Goal: Task Accomplishment & Management: Use online tool/utility

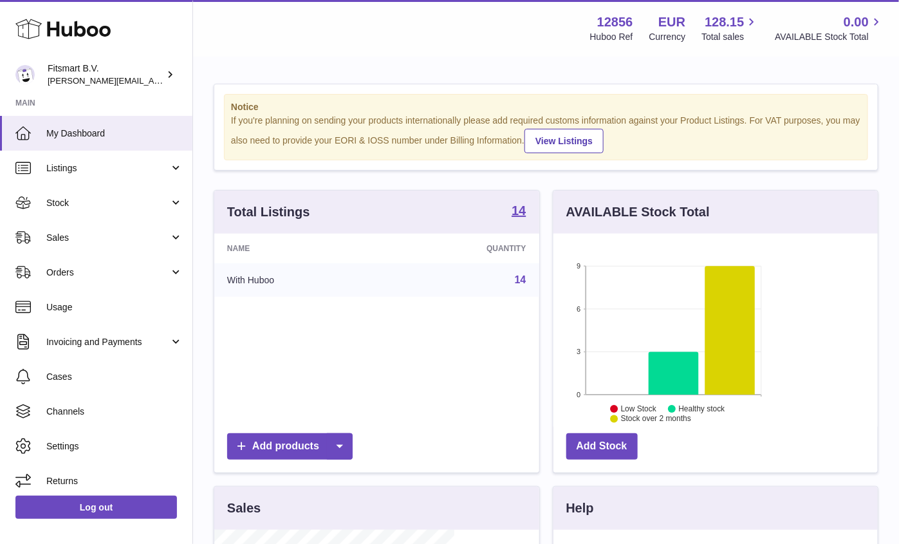
scroll to position [200, 325]
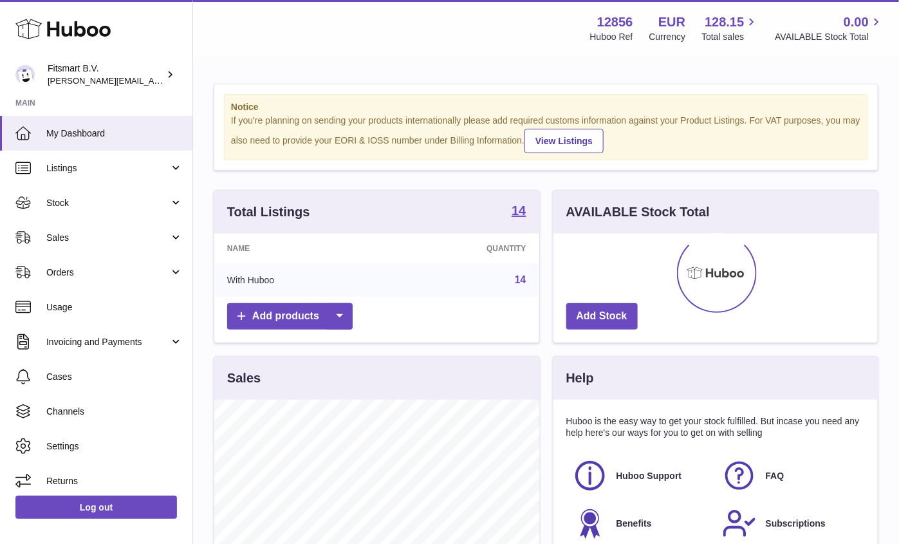
scroll to position [200, 325]
click at [95, 245] on link "Sales" at bounding box center [96, 237] width 192 height 35
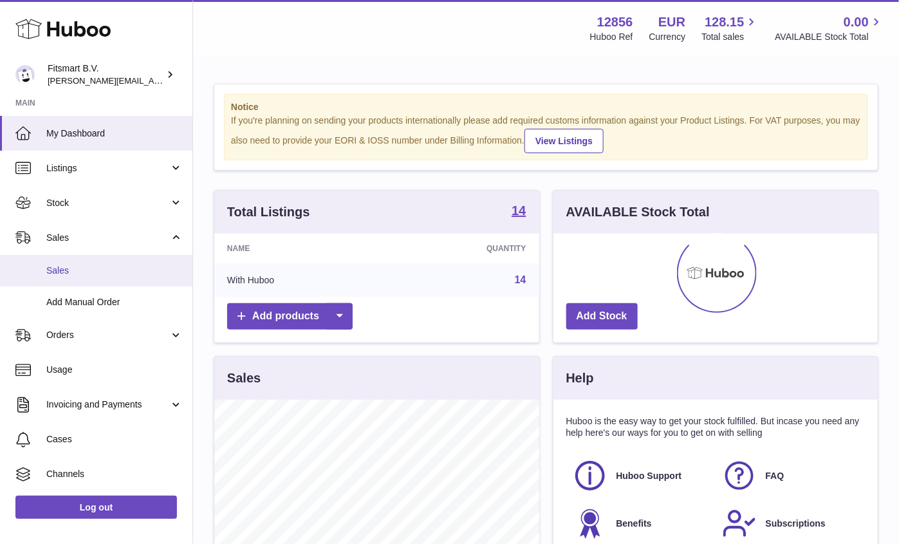
click at [109, 278] on link "Sales" at bounding box center [96, 271] width 192 height 32
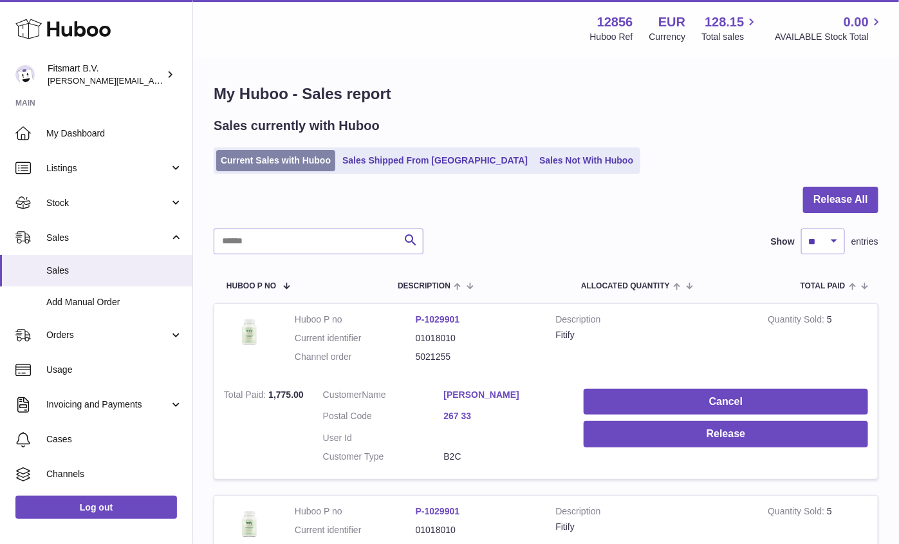
click at [294, 156] on link "Current Sales with Huboo" at bounding box center [275, 160] width 119 height 21
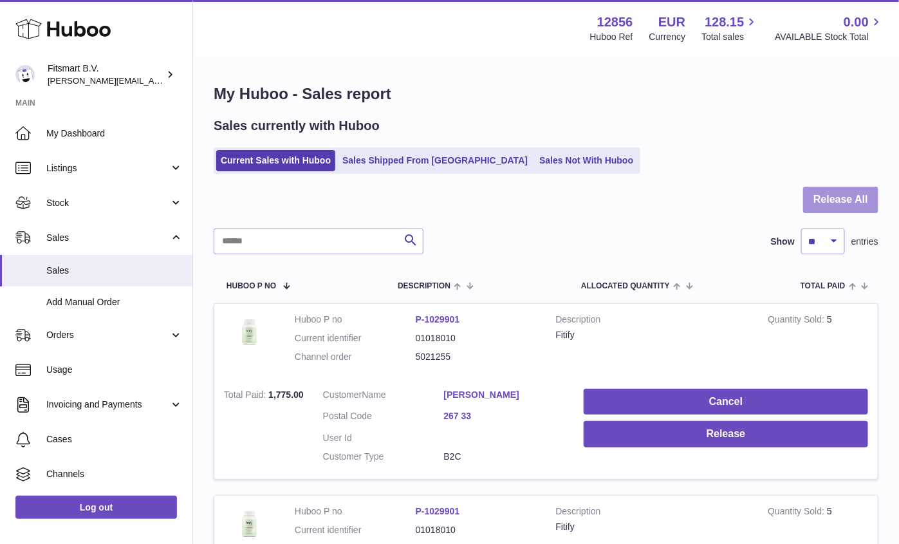
click at [819, 197] on button "Release All" at bounding box center [840, 200] width 75 height 26
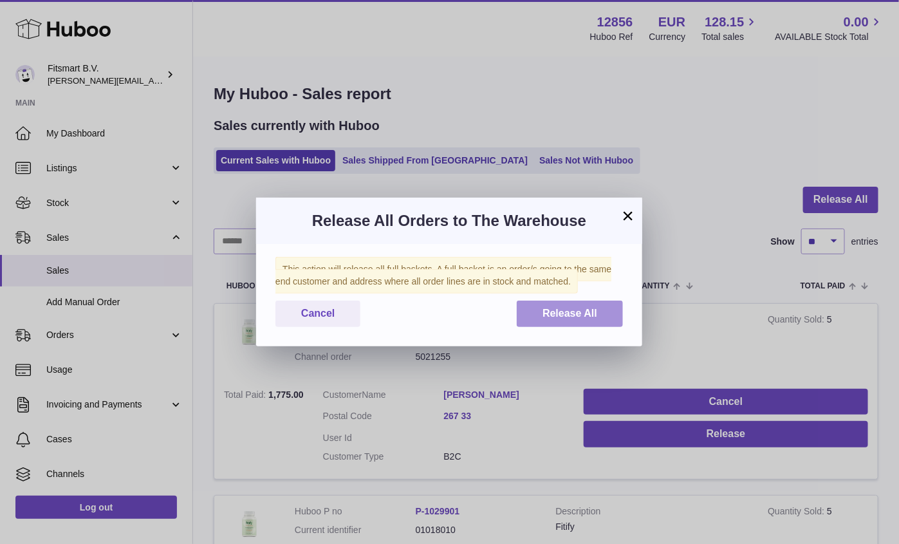
click at [564, 314] on span "Release All" at bounding box center [569, 313] width 55 height 11
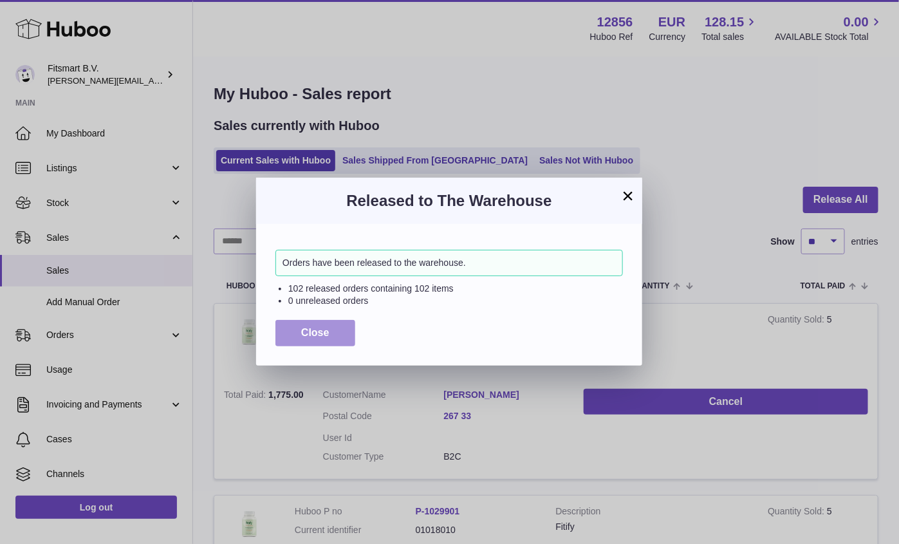
click at [342, 331] on button "Close" at bounding box center [315, 333] width 80 height 26
